Goal: Browse casually

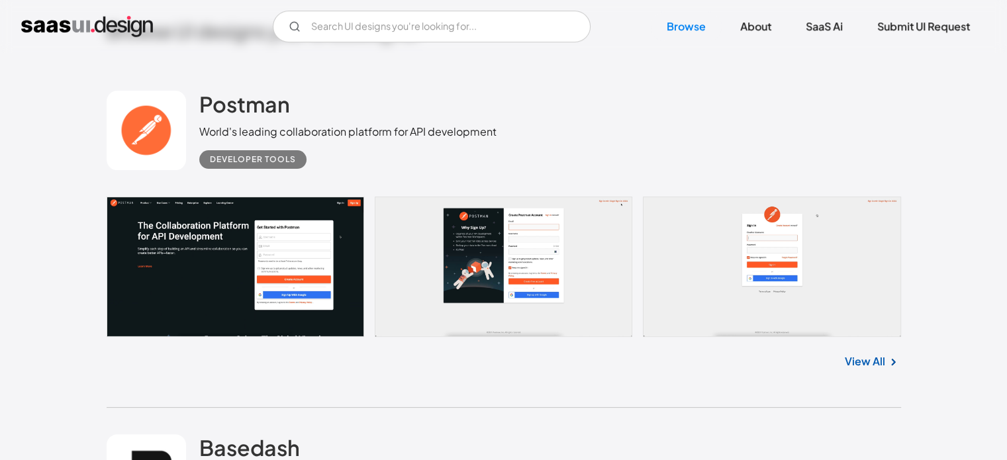
scroll to position [463, 0]
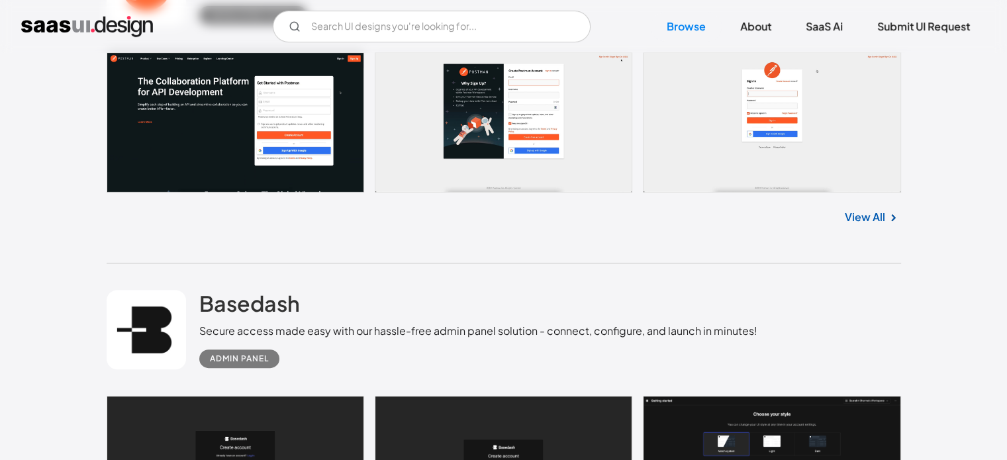
click at [868, 216] on link "View All" at bounding box center [865, 217] width 40 height 16
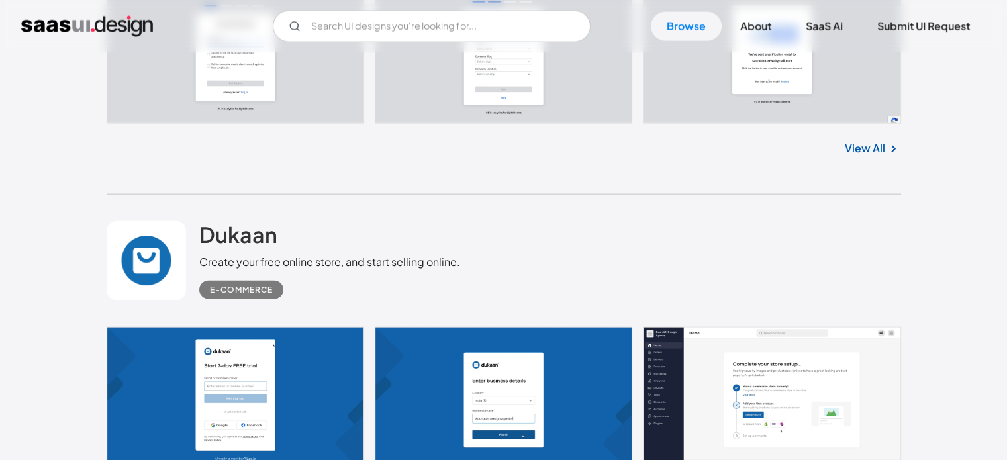
scroll to position [3111, 0]
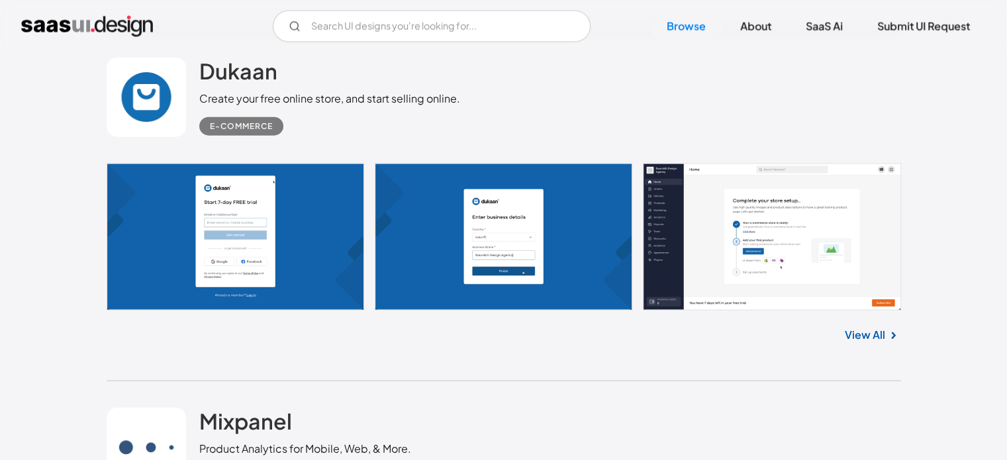
click at [284, 225] on link at bounding box center [504, 237] width 794 height 148
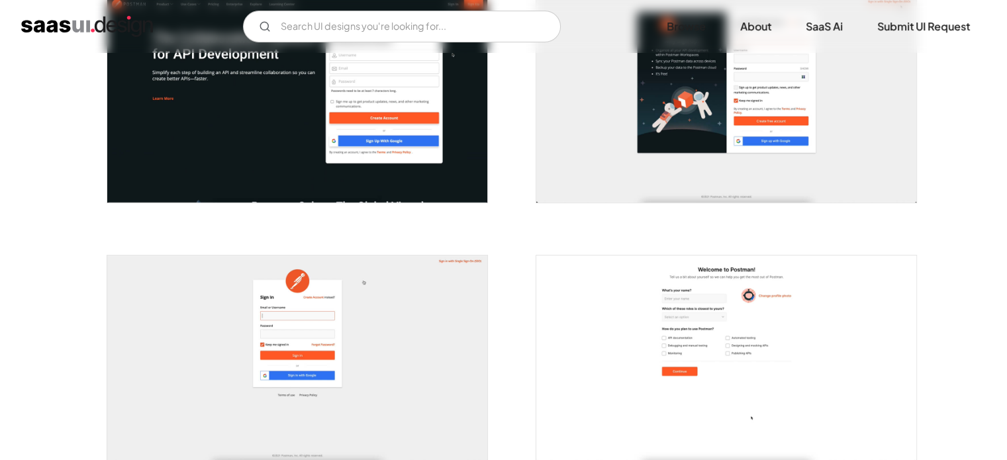
scroll to position [265, 0]
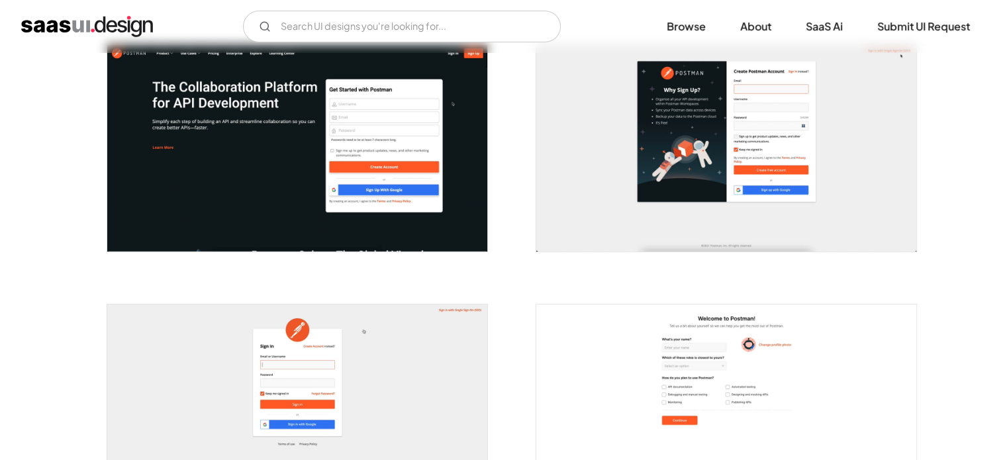
click at [463, 141] on img "open lightbox" at bounding box center [297, 148] width 380 height 206
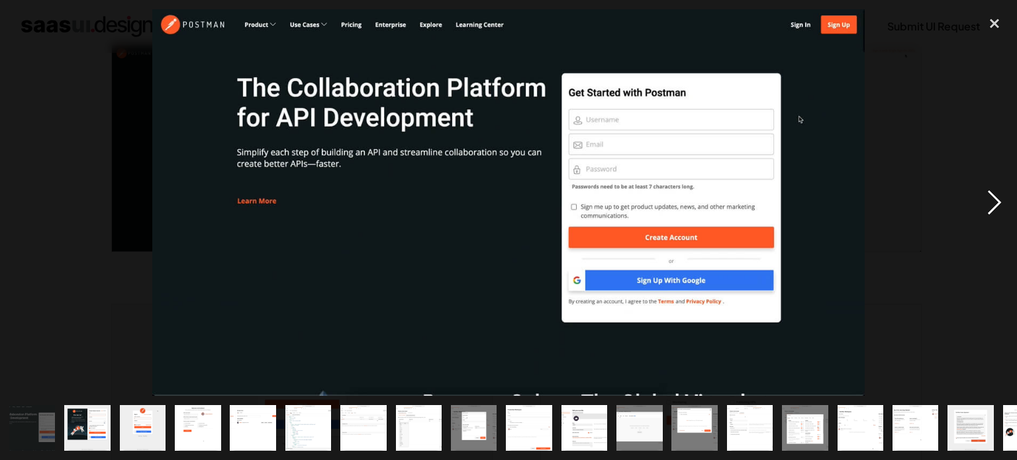
click at [997, 203] on div "next image" at bounding box center [994, 202] width 45 height 387
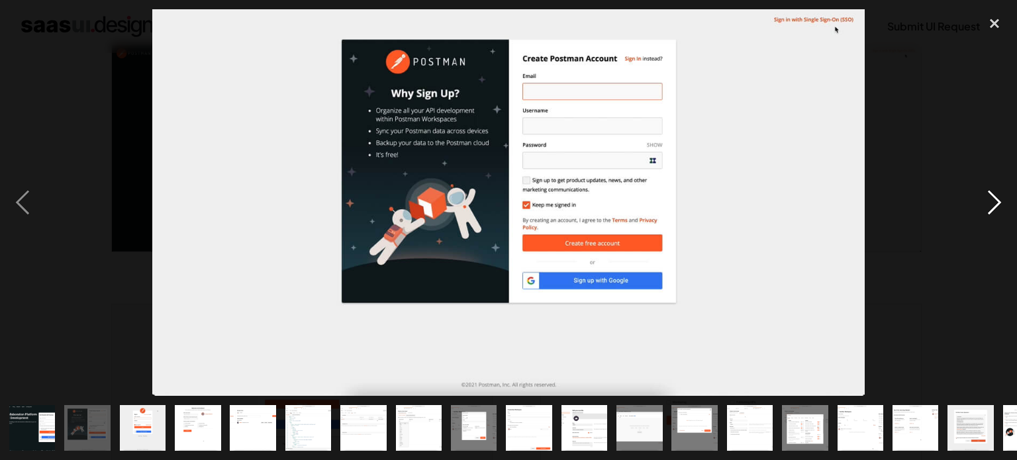
click at [994, 203] on div "next image" at bounding box center [994, 202] width 45 height 387
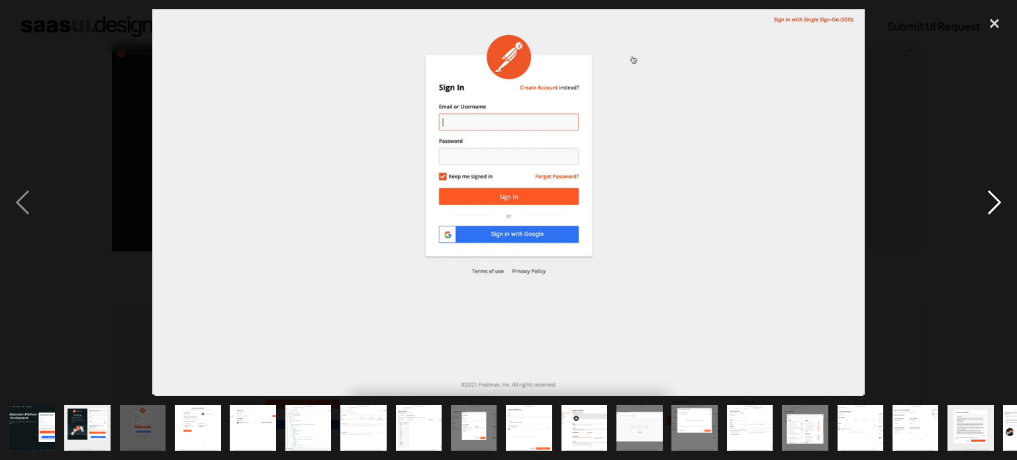
click at [994, 203] on div "next image" at bounding box center [994, 202] width 45 height 387
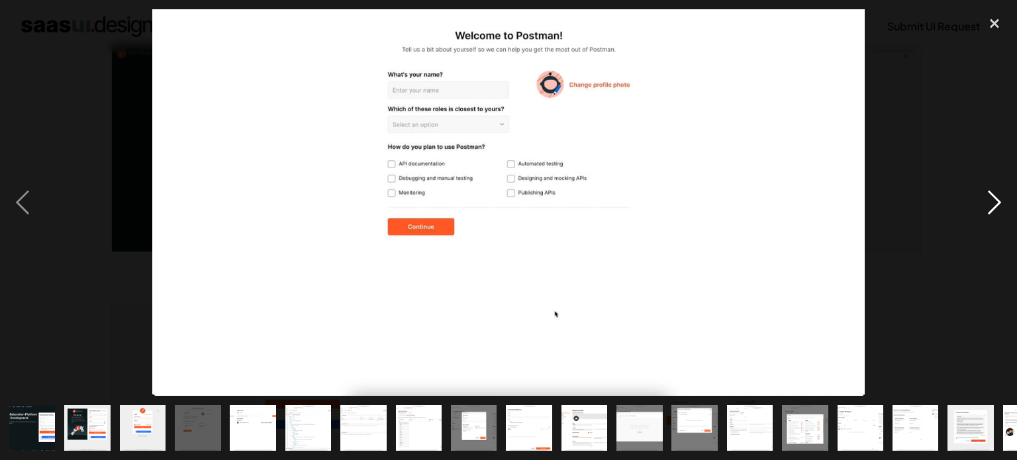
click at [994, 203] on div "next image" at bounding box center [994, 202] width 45 height 387
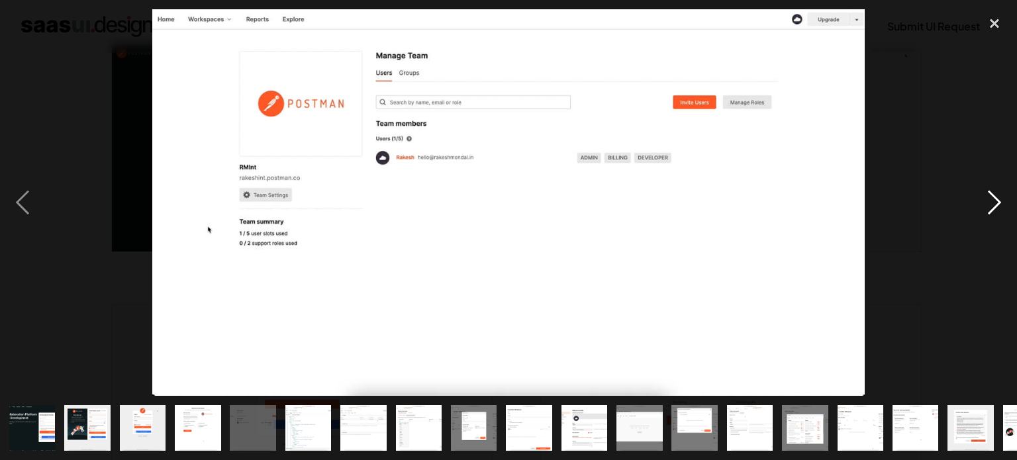
click at [994, 203] on div "next image" at bounding box center [994, 202] width 45 height 387
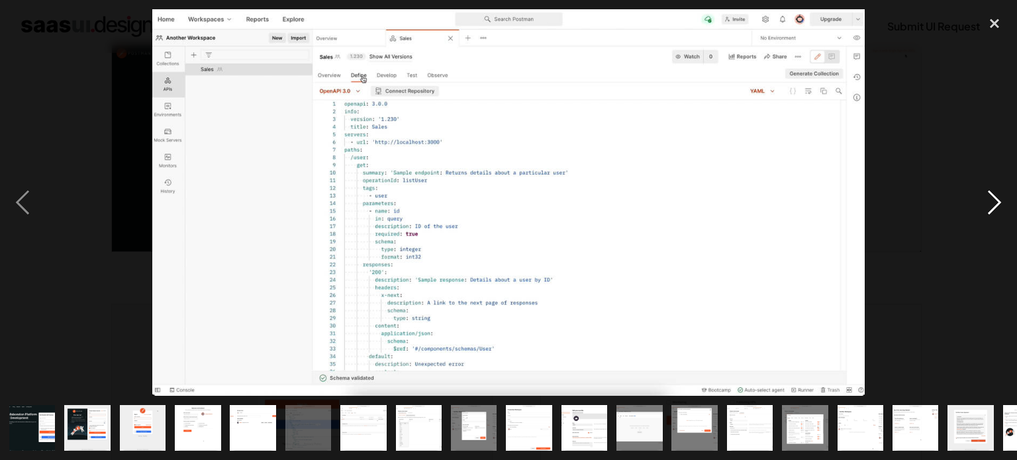
click at [994, 203] on div "next image" at bounding box center [994, 202] width 45 height 387
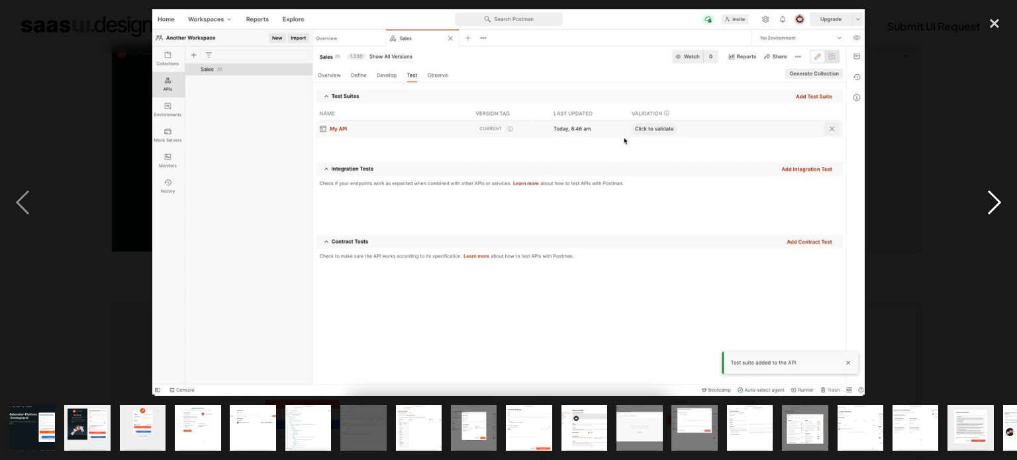
click at [994, 203] on div "next image" at bounding box center [994, 202] width 45 height 387
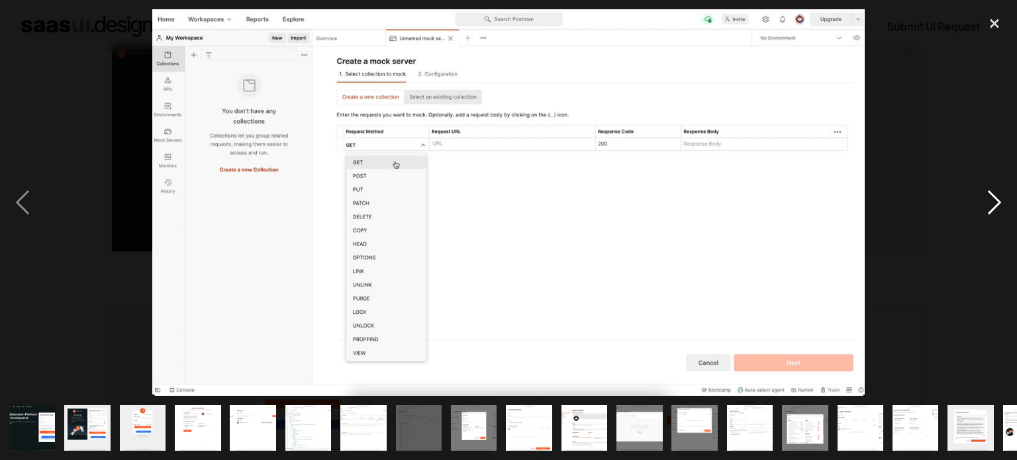
click at [994, 203] on div "next image" at bounding box center [994, 202] width 45 height 387
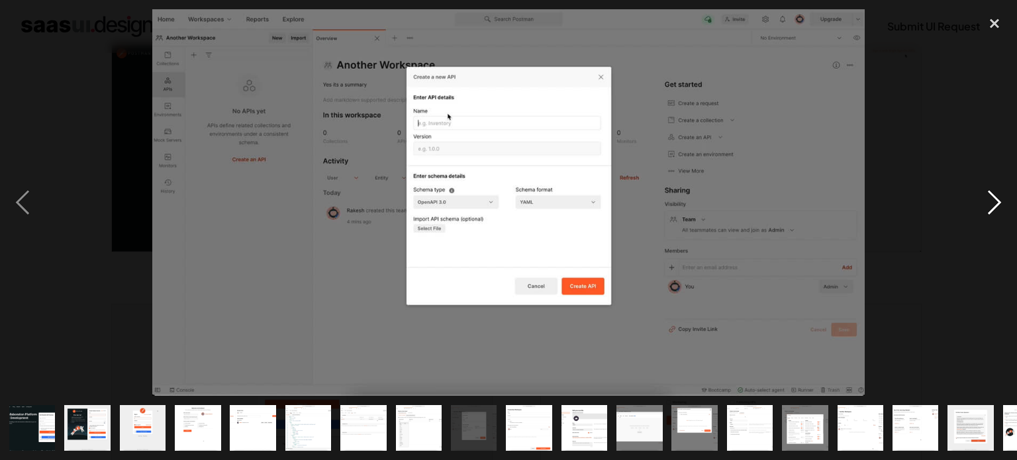
click at [994, 203] on div "next image" at bounding box center [994, 202] width 45 height 387
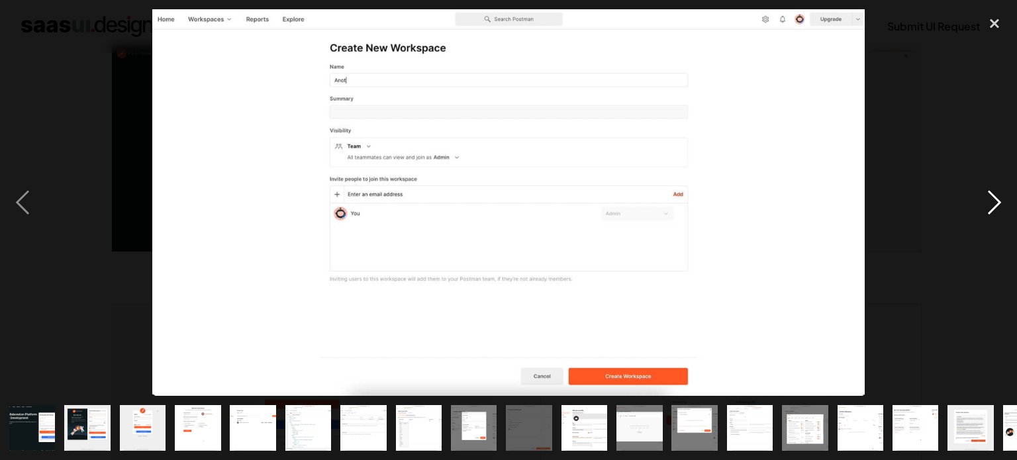
click at [994, 203] on div "next image" at bounding box center [994, 202] width 45 height 387
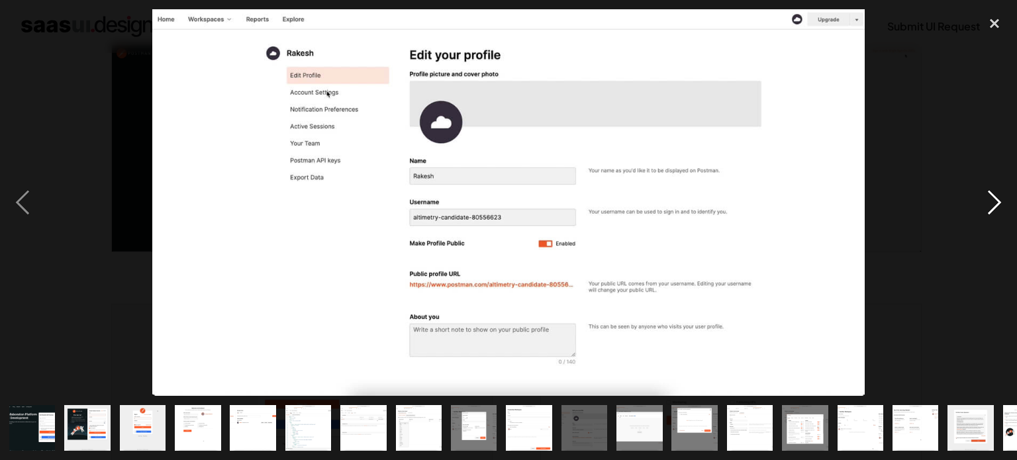
click at [994, 203] on div "next image" at bounding box center [994, 202] width 45 height 387
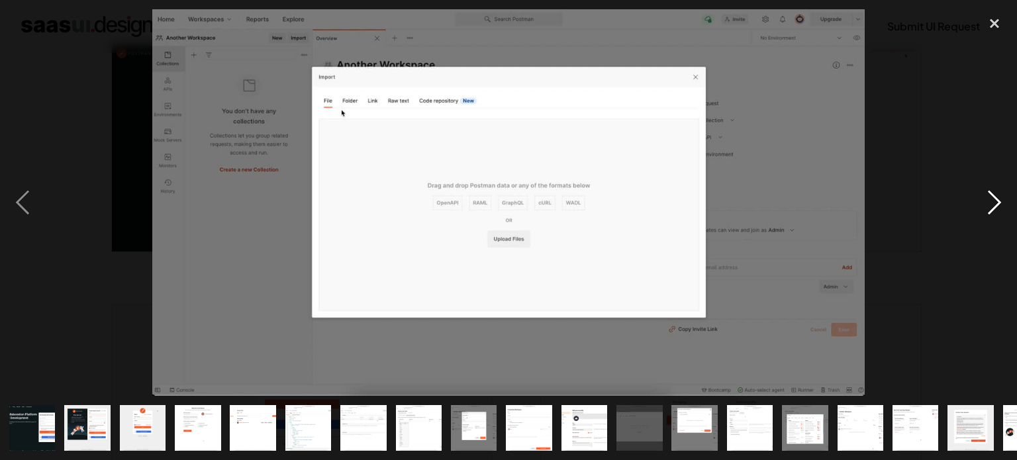
click at [994, 203] on div "next image" at bounding box center [994, 202] width 45 height 387
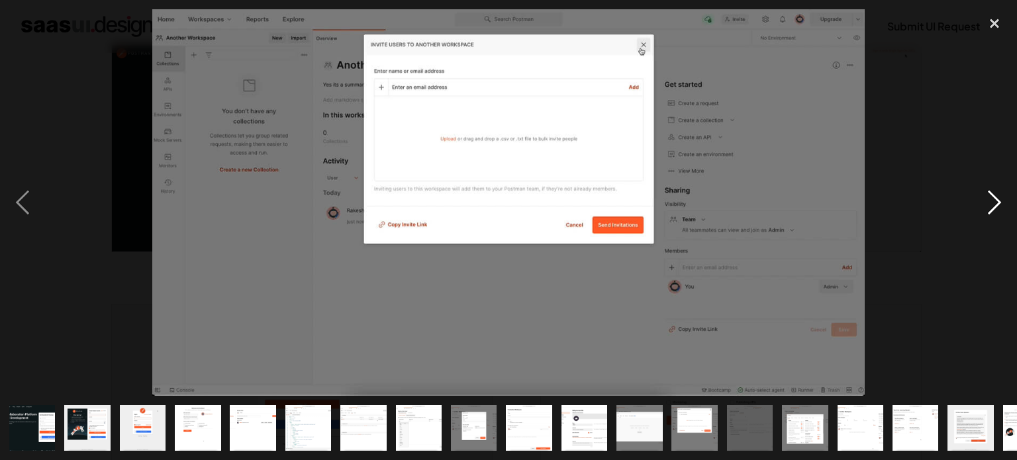
click at [994, 203] on div "next image" at bounding box center [994, 202] width 45 height 387
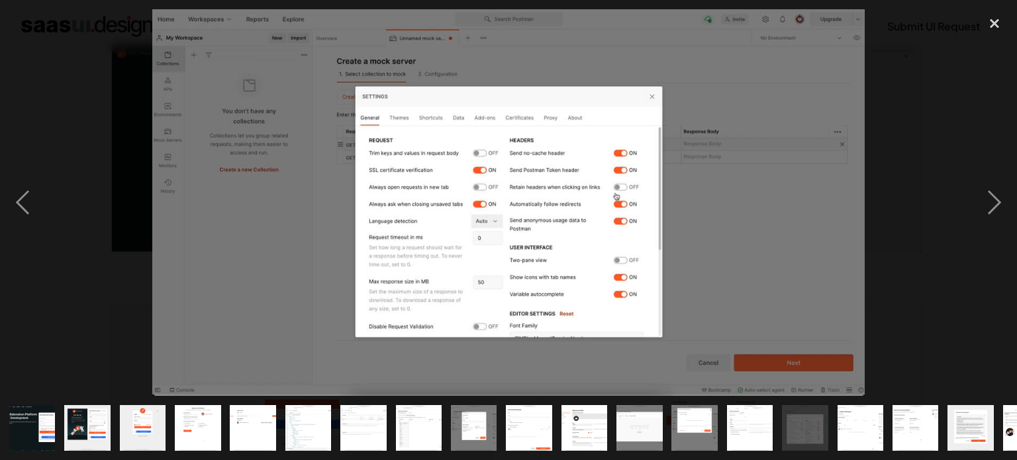
click at [949, 208] on div at bounding box center [508, 202] width 1017 height 387
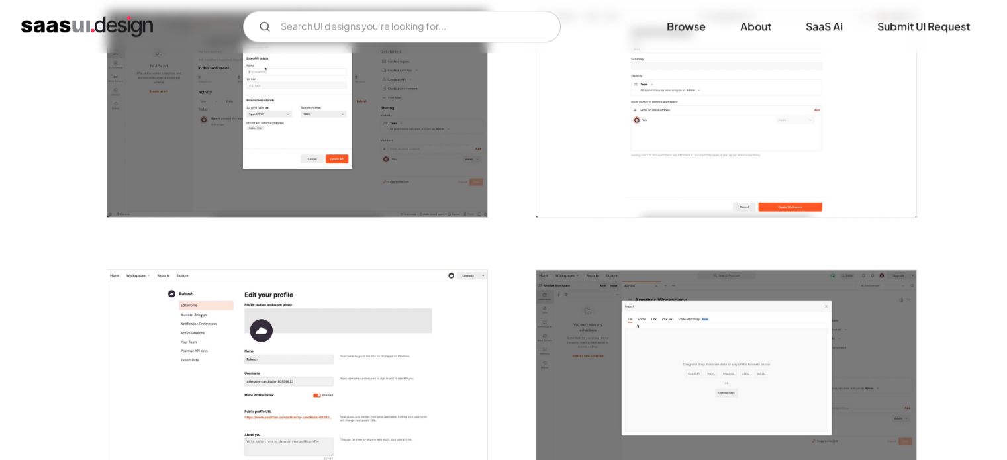
scroll to position [1456, 0]
